Goal: Find specific page/section: Find specific page/section

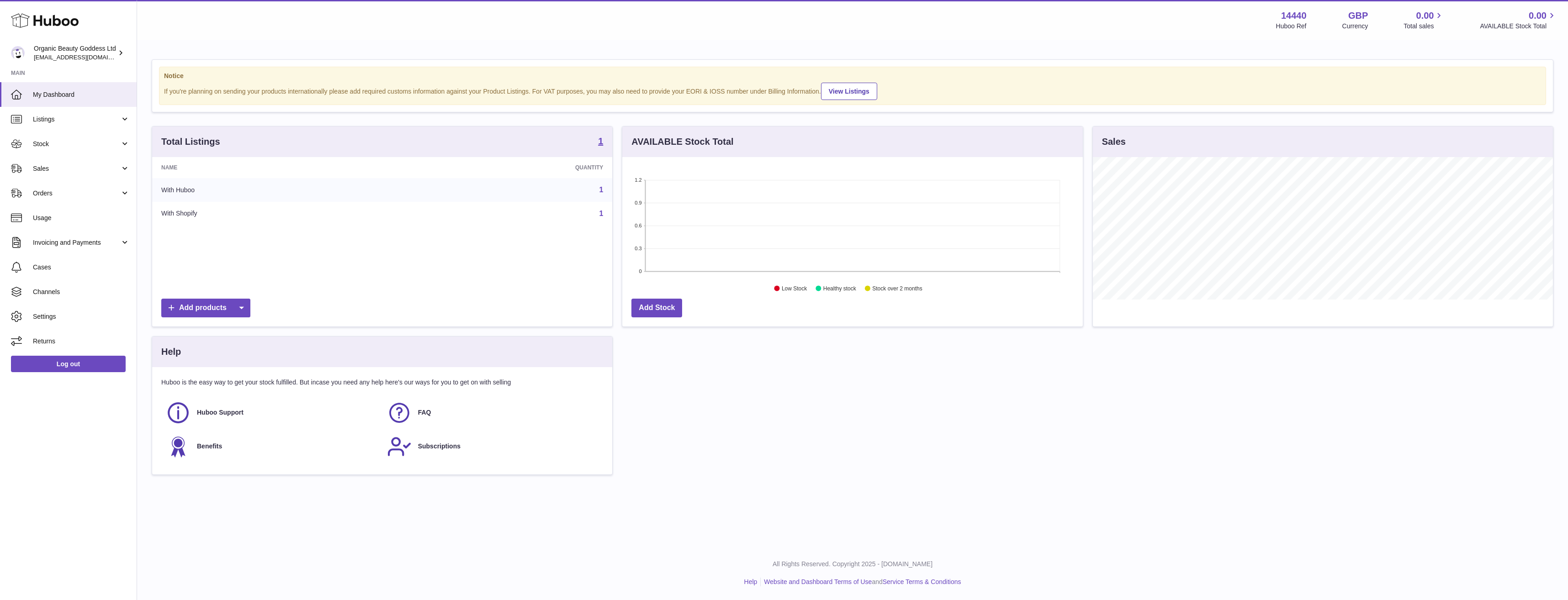
scroll to position [142, 461]
click at [70, 195] on span "Orders" at bounding box center [77, 193] width 87 height 9
click at [63, 217] on span "Orders" at bounding box center [81, 217] width 97 height 9
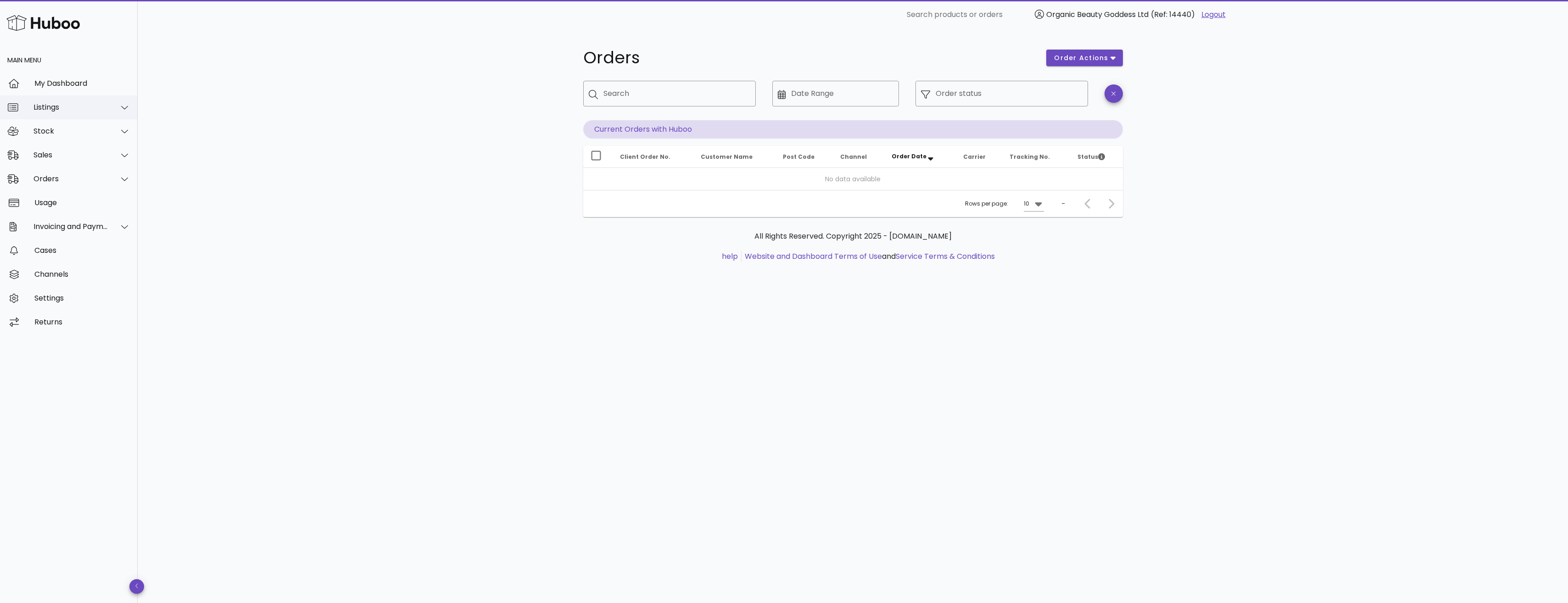
click at [64, 105] on div "Listings" at bounding box center [71, 107] width 75 height 9
click at [57, 199] on div "Stock" at bounding box center [71, 197] width 75 height 9
click at [57, 152] on div "Stock" at bounding box center [81, 154] width 97 height 9
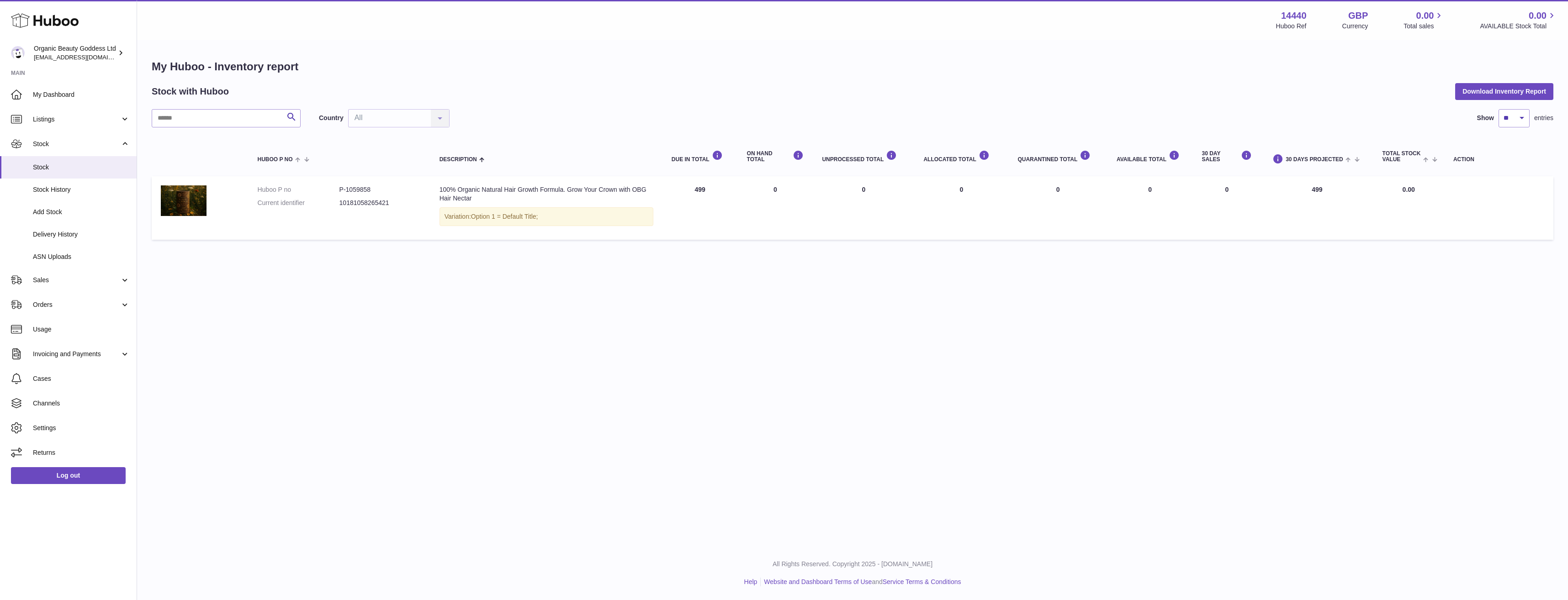
click at [376, 221] on td "Huboo P no P-1059858 Current identifier 10181058265421" at bounding box center [339, 208] width 182 height 63
click at [1459, 157] on div "Action" at bounding box center [1499, 159] width 91 height 6
